Goal: Task Accomplishment & Management: Manage account settings

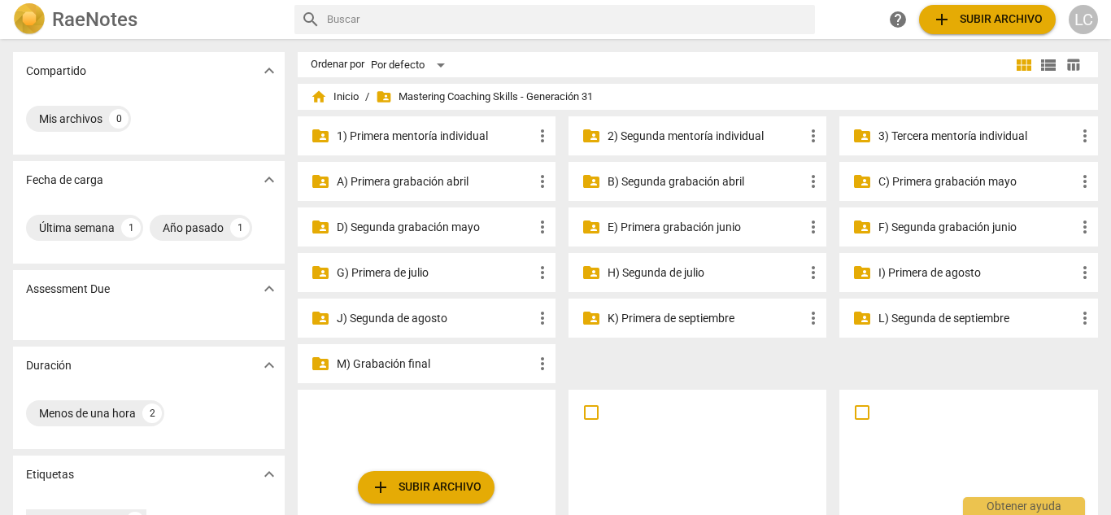
click at [936, 137] on p "3) Tercera mentoría individual" at bounding box center [977, 136] width 196 height 17
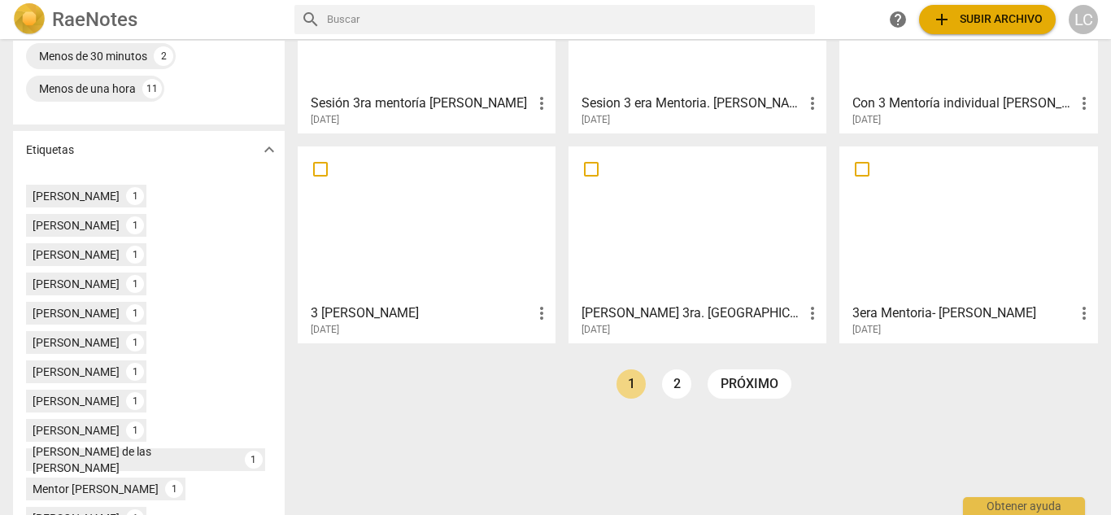
scroll to position [398, 0]
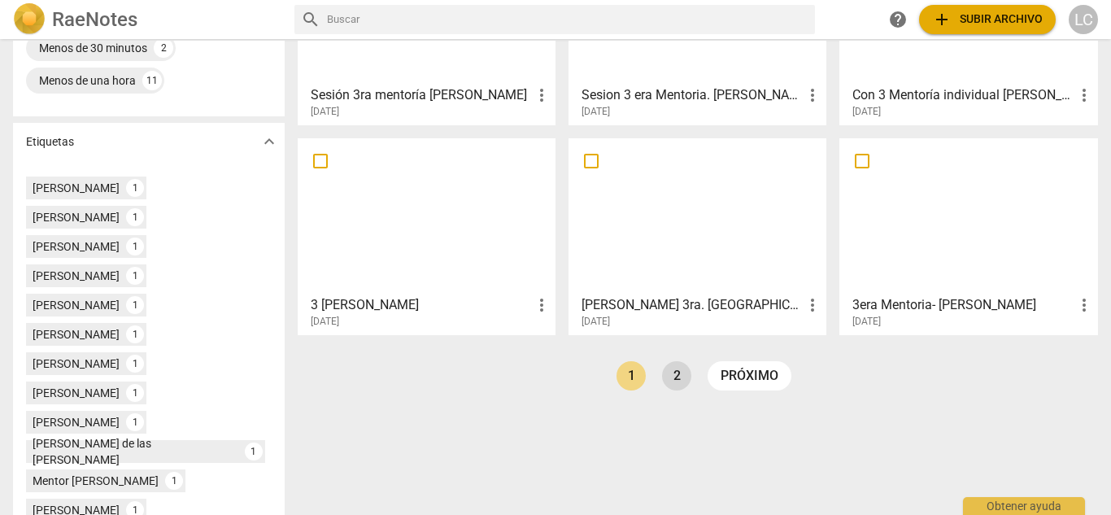
click at [671, 377] on link "2" at bounding box center [676, 375] width 29 height 29
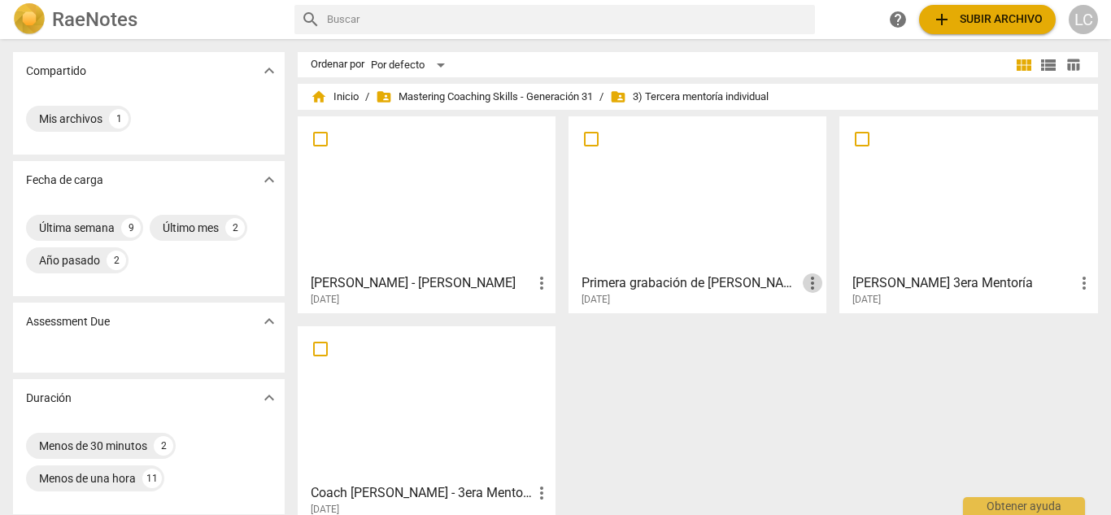
click at [805, 282] on span "more_vert" at bounding box center [813, 283] width 20 height 20
click at [676, 257] on div at bounding box center [555, 257] width 1111 height 515
click at [672, 194] on div at bounding box center [697, 194] width 247 height 144
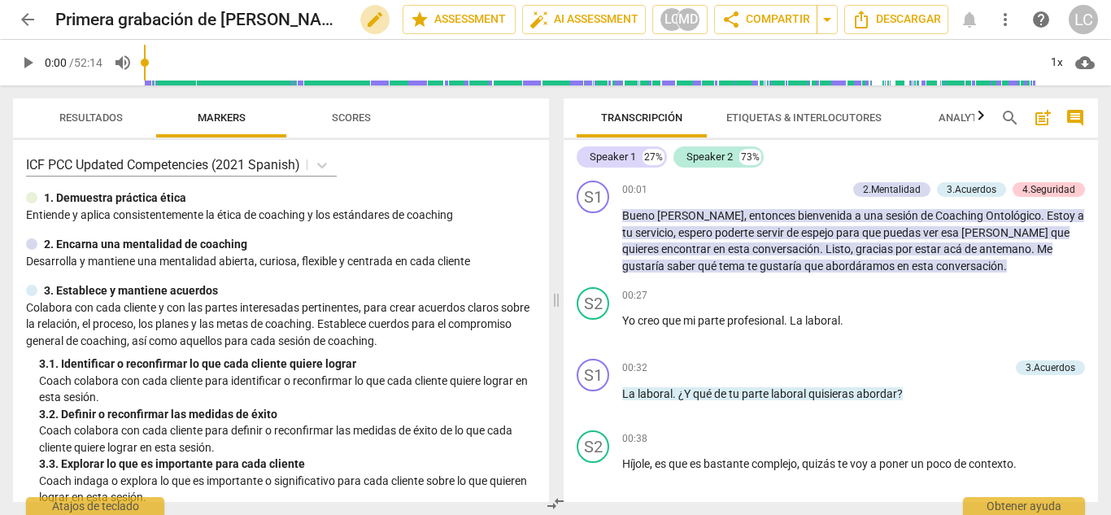
click at [369, 21] on span "edit" at bounding box center [375, 20] width 20 height 20
click at [238, 19] on input "Primera grabación de [PERSON_NAME]" at bounding box center [193, 19] width 276 height 31
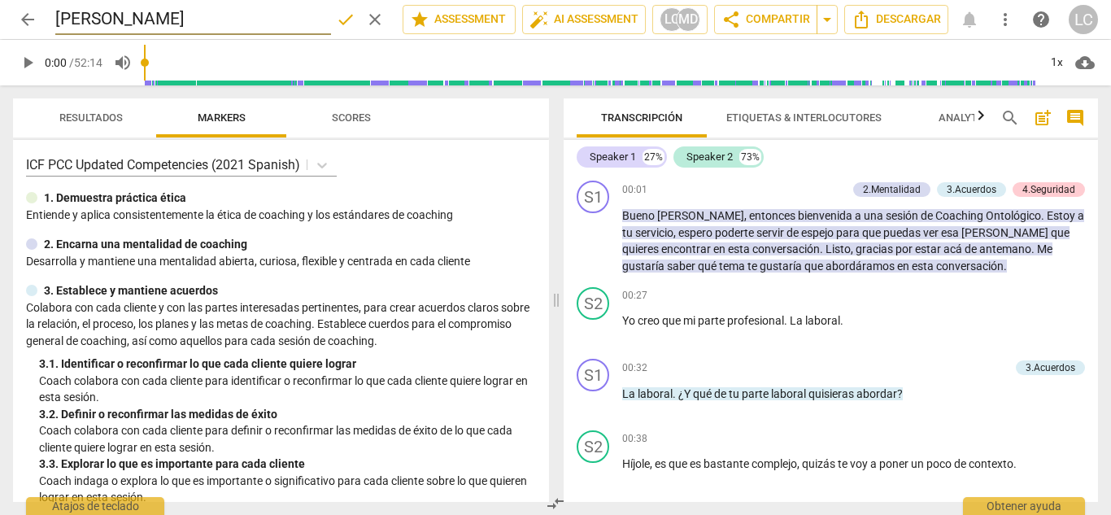
type input "[PERSON_NAME]"
click at [343, 15] on span "done" at bounding box center [346, 20] width 20 height 20
click at [28, 20] on span "arrow_back" at bounding box center [28, 20] width 20 height 20
